Goal: Information Seeking & Learning: Learn about a topic

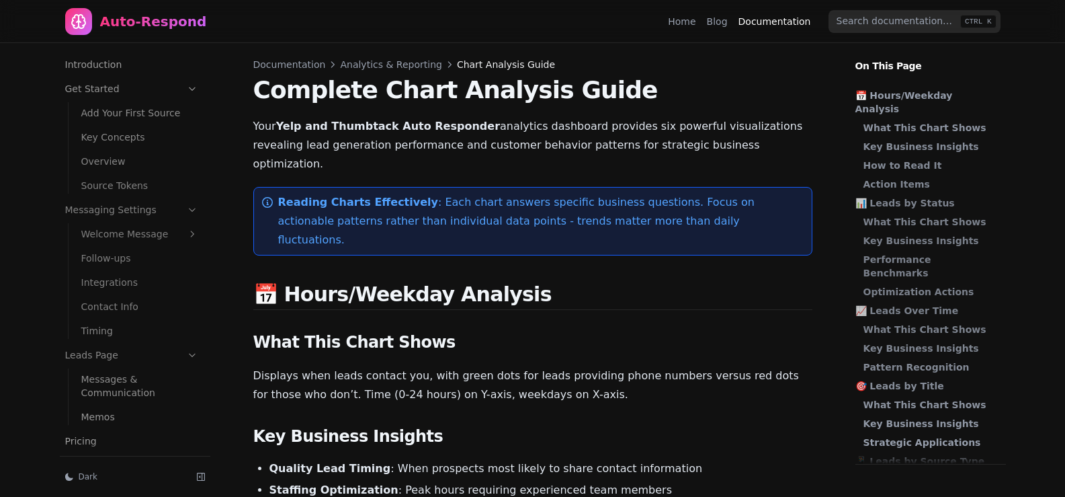
scroll to position [176, 0]
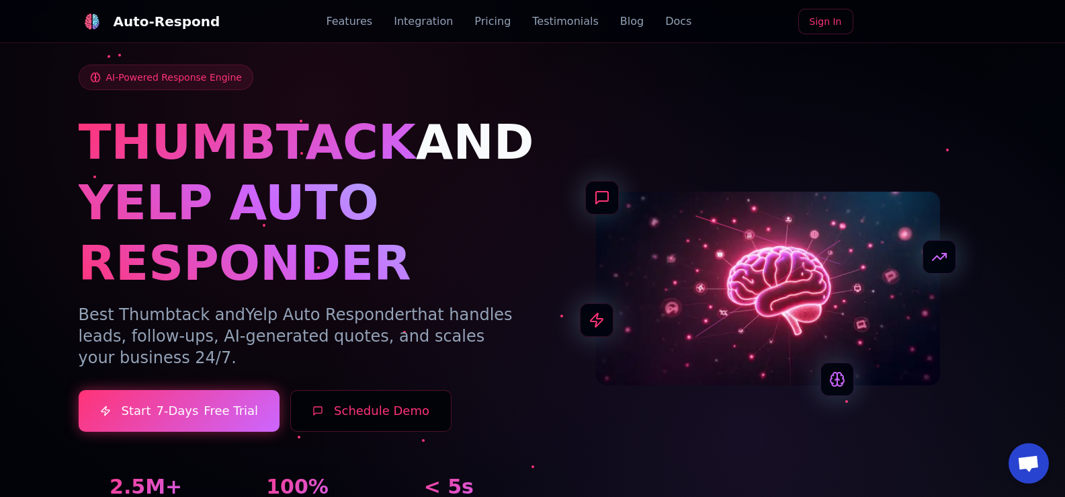
click at [620, 24] on link "Blog" at bounding box center [632, 21] width 24 height 16
